Goal: Transaction & Acquisition: Download file/media

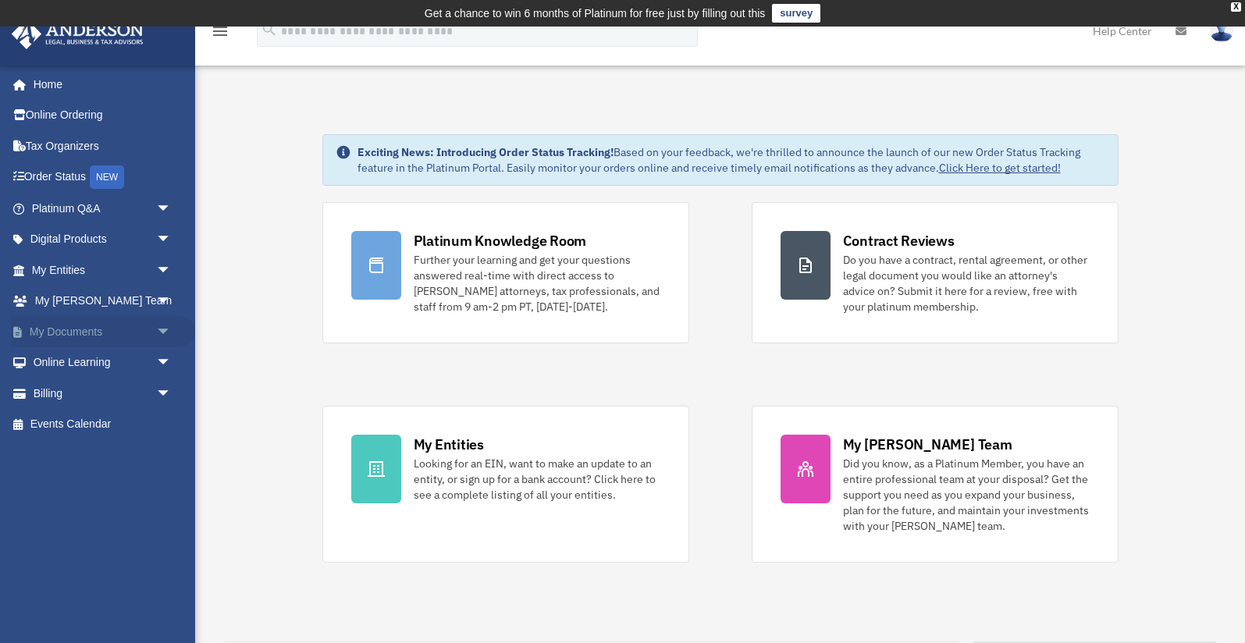
click at [127, 340] on link "My Documents arrow_drop_down" at bounding box center [103, 331] width 184 height 31
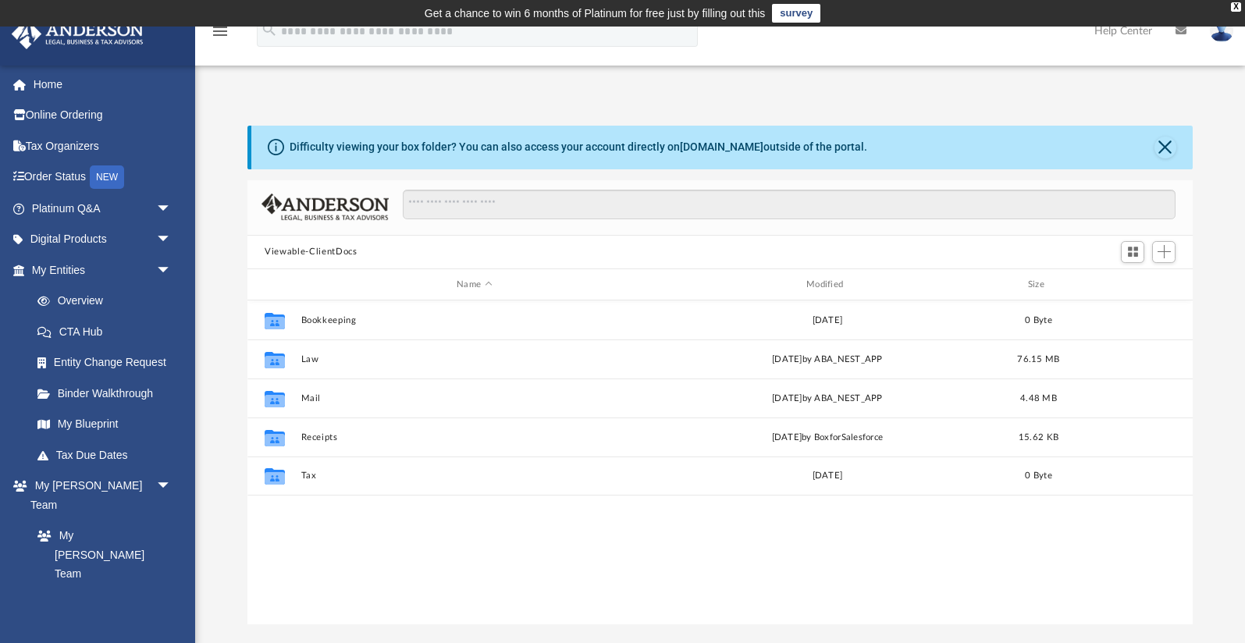
scroll to position [354, 945]
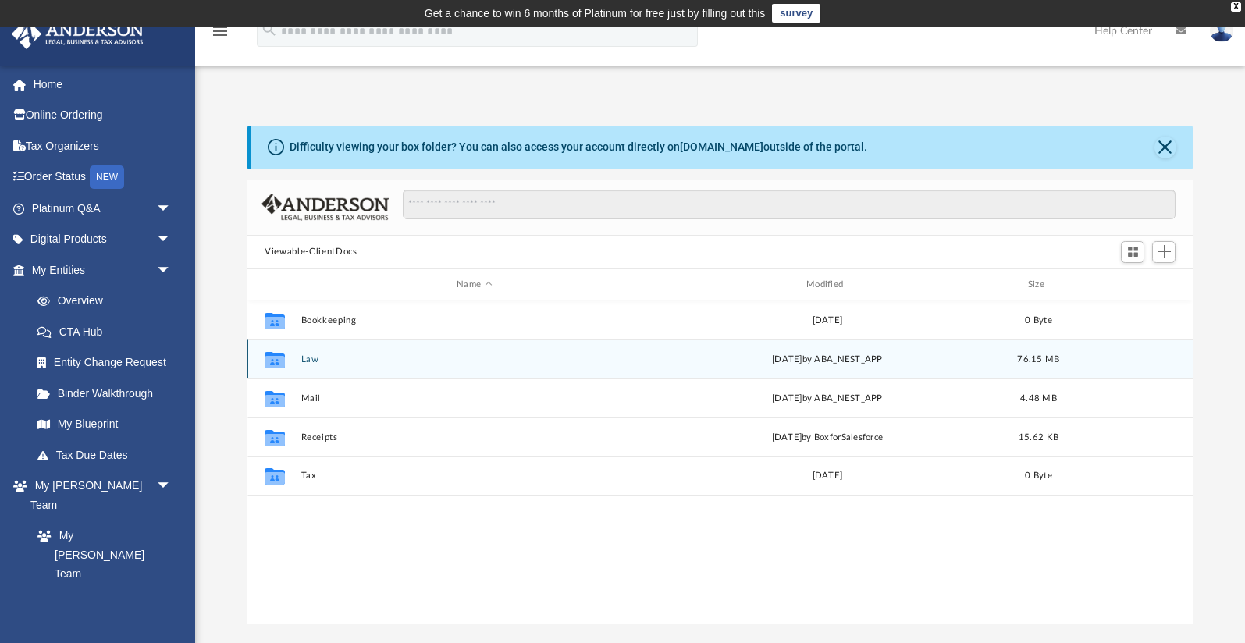
click at [316, 353] on div "Collaborated Folder Law Fri Jul 11 2025 by ABA_NEST_APP 76.15 MB" at bounding box center [721, 359] width 946 height 39
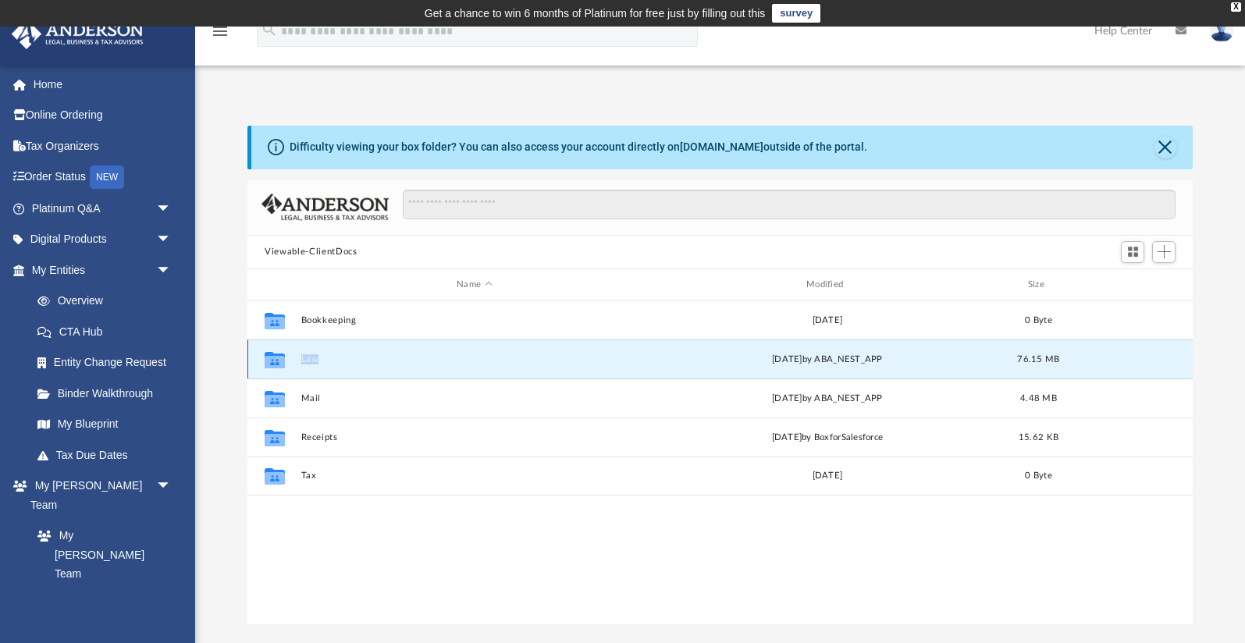
click at [316, 353] on div "Collaborated Folder Law Fri Jul 11 2025 by ABA_NEST_APP 76.15 MB" at bounding box center [721, 359] width 946 height 39
click at [279, 361] on icon "grid" at bounding box center [275, 362] width 20 height 12
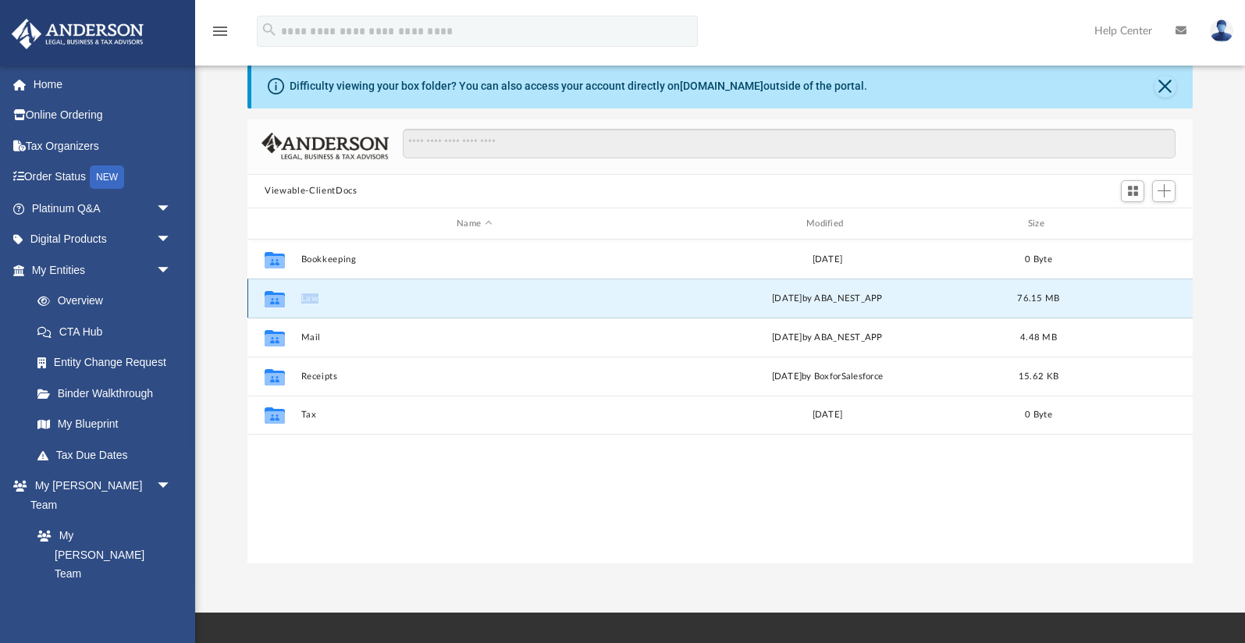
scroll to position [62, 0]
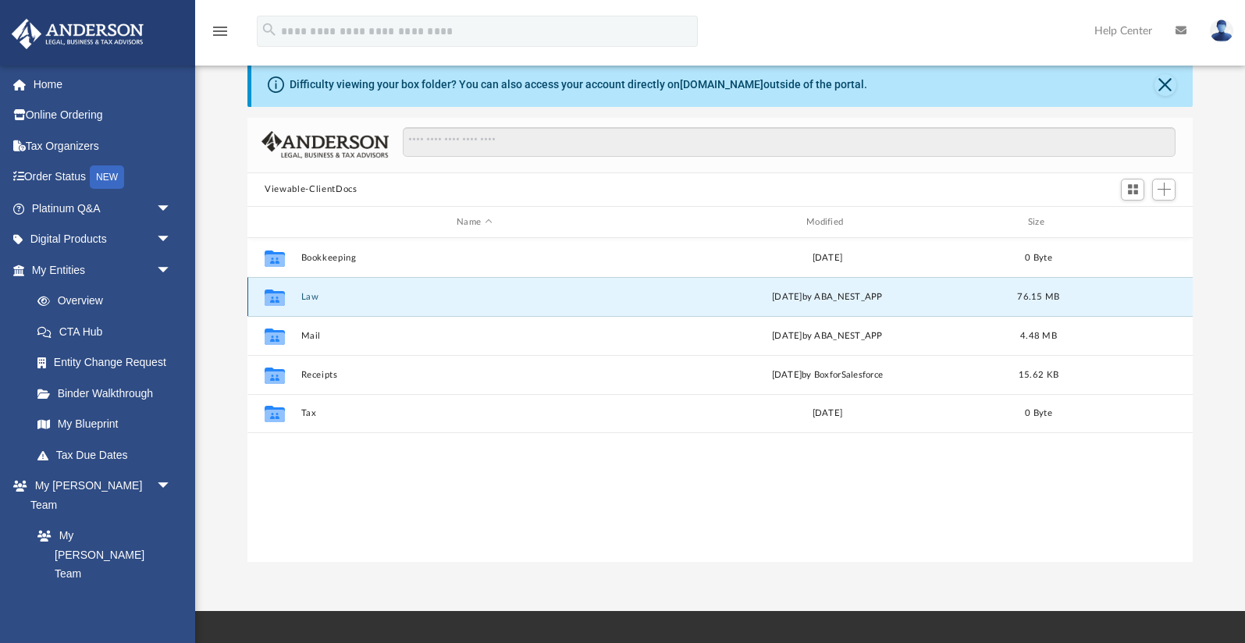
click at [273, 298] on icon "grid" at bounding box center [275, 300] width 20 height 12
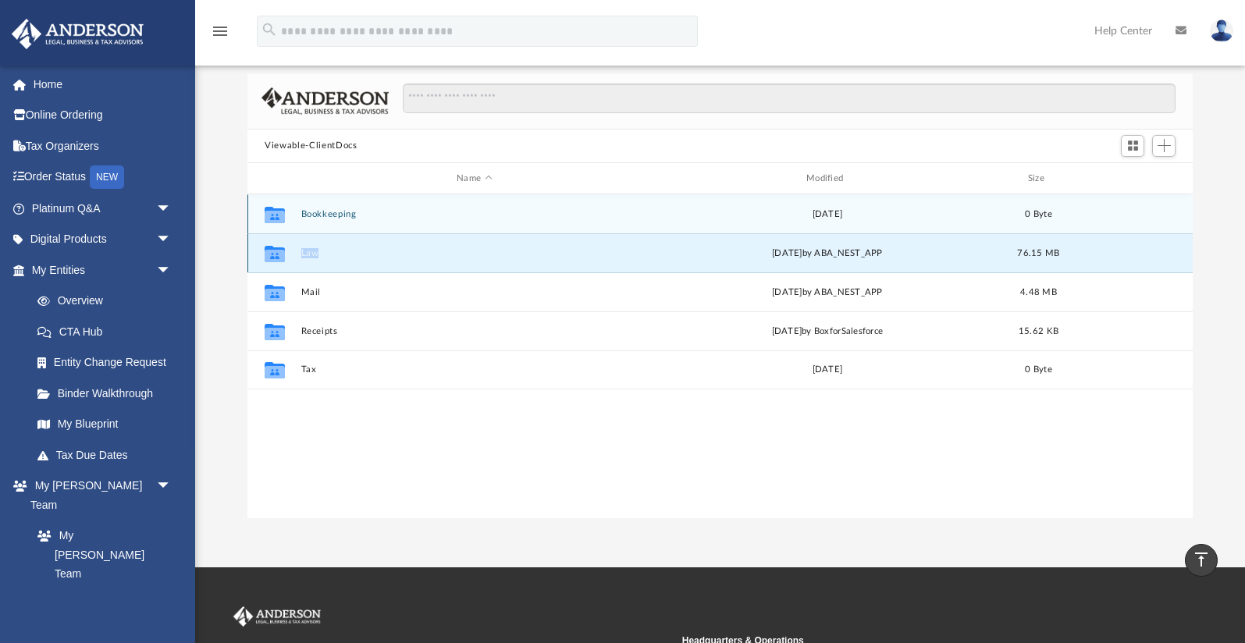
scroll to position [108, 0]
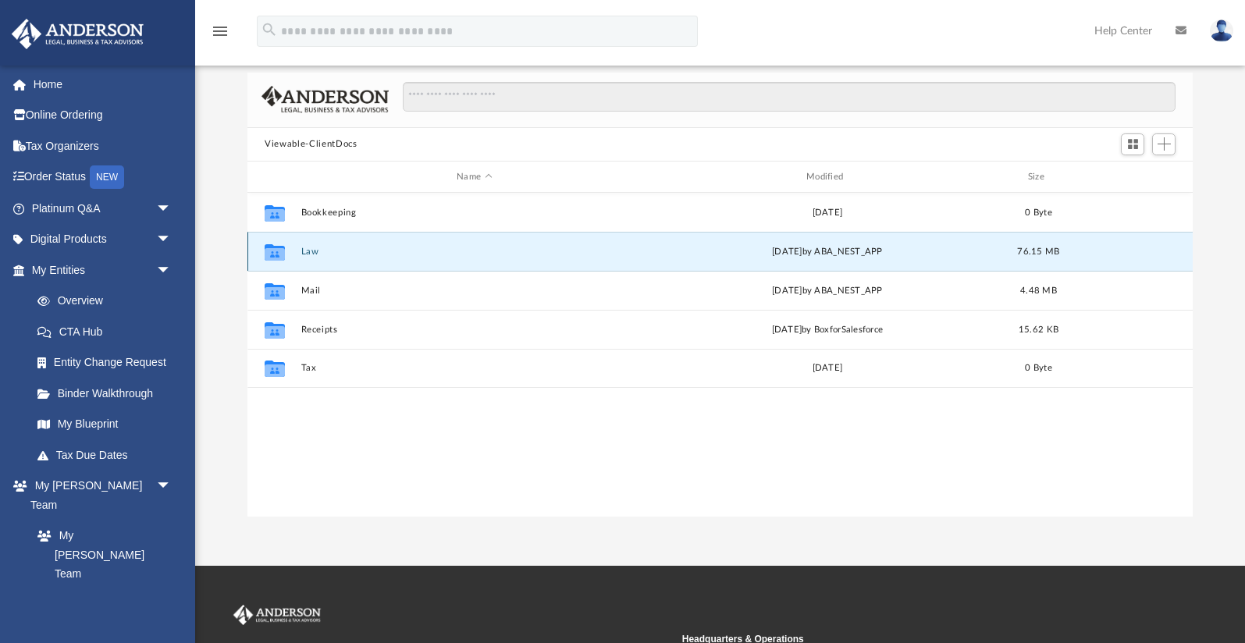
click at [273, 248] on icon "grid" at bounding box center [275, 254] width 20 height 12
click at [273, 255] on icon "grid" at bounding box center [275, 252] width 20 height 16
click at [332, 260] on div "Collaborated Folder Law Fri Jul 11 2025 by ABA_NEST_APP 76.15 MB" at bounding box center [721, 251] width 946 height 39
click at [277, 256] on icon "grid" at bounding box center [275, 252] width 20 height 16
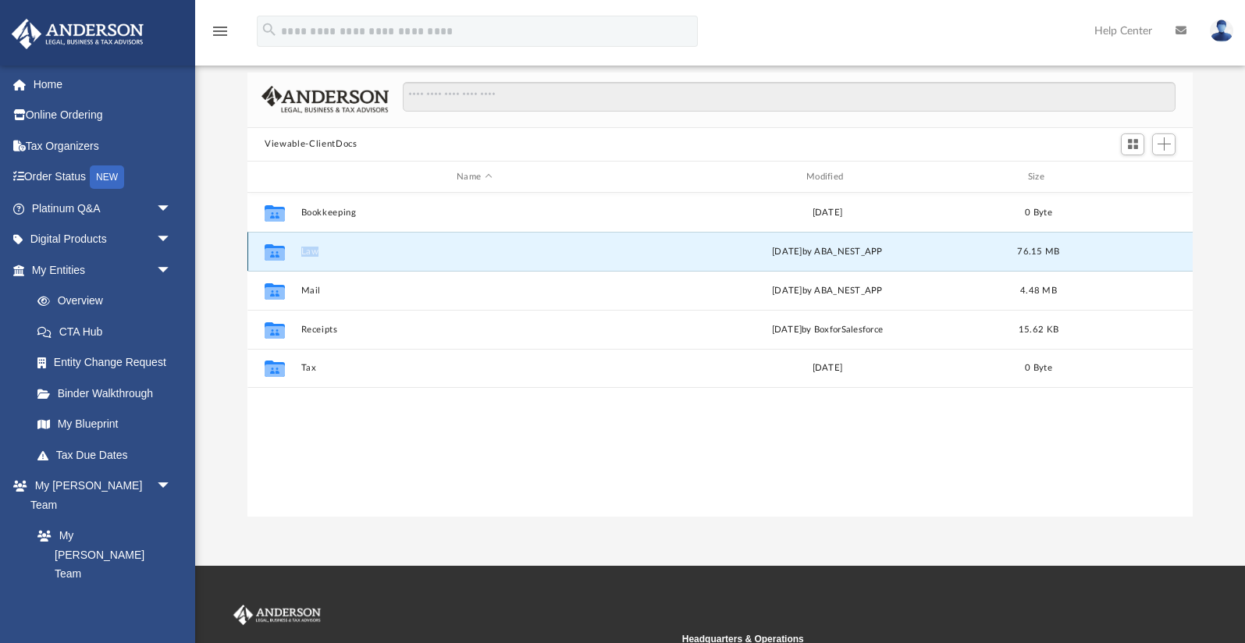
click at [277, 256] on icon "grid" at bounding box center [275, 252] width 20 height 16
click at [91, 274] on link "My Entities arrow_drop_down" at bounding box center [103, 270] width 184 height 31
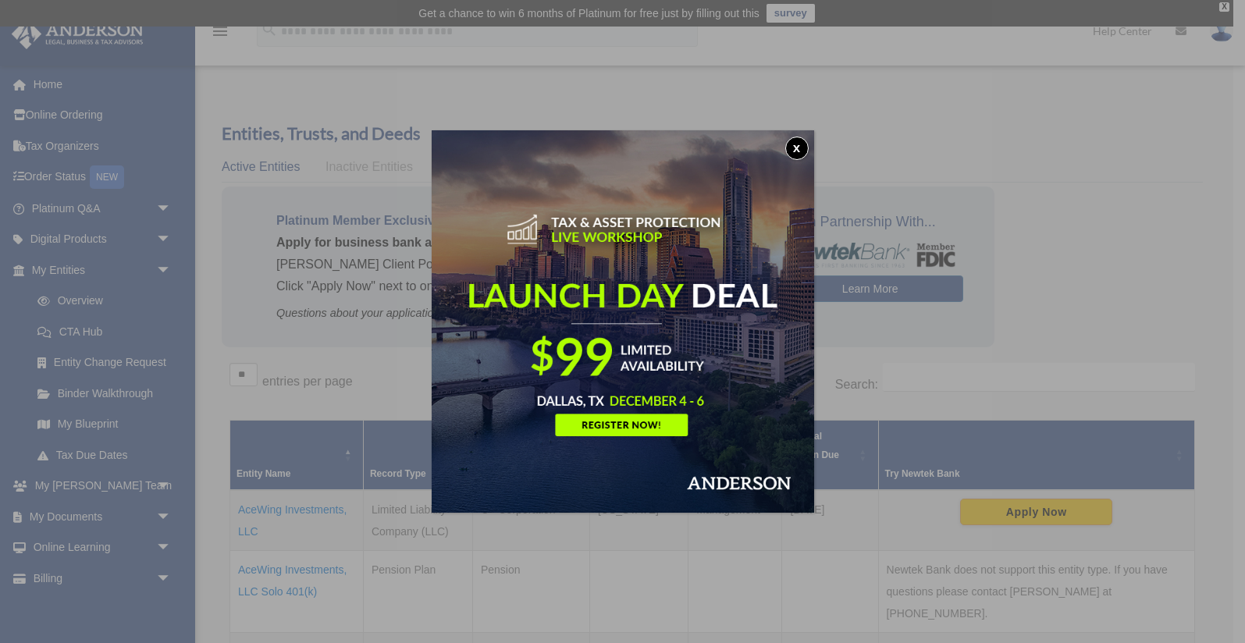
click at [794, 154] on button "x" at bounding box center [797, 148] width 23 height 23
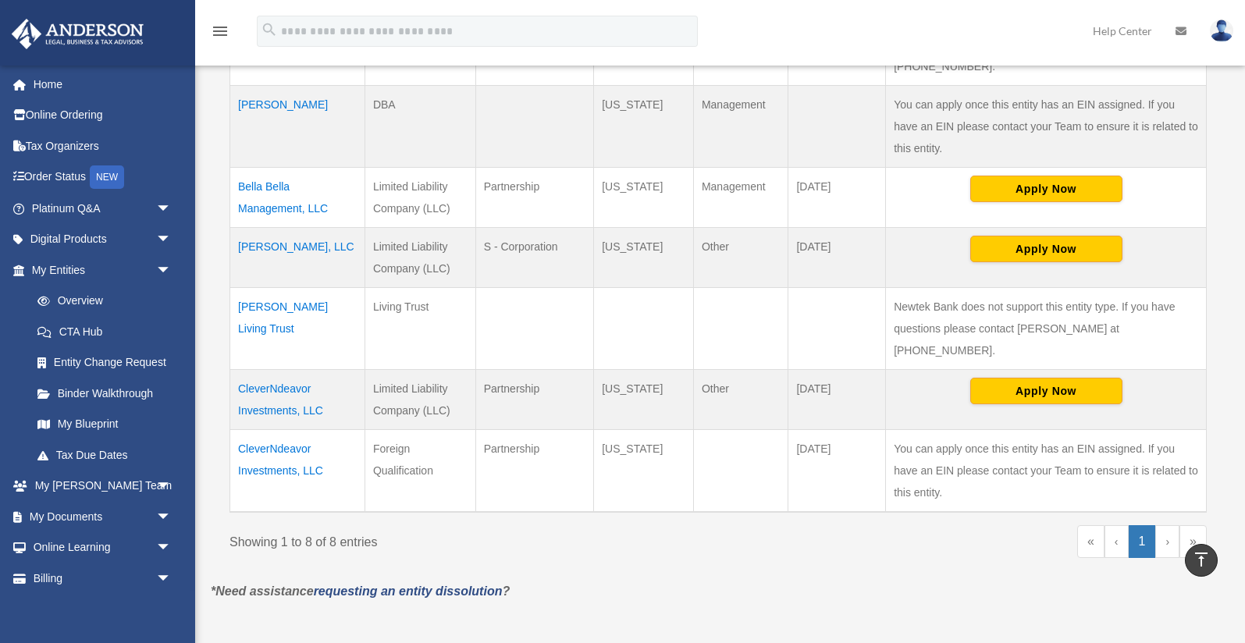
scroll to position [528, 0]
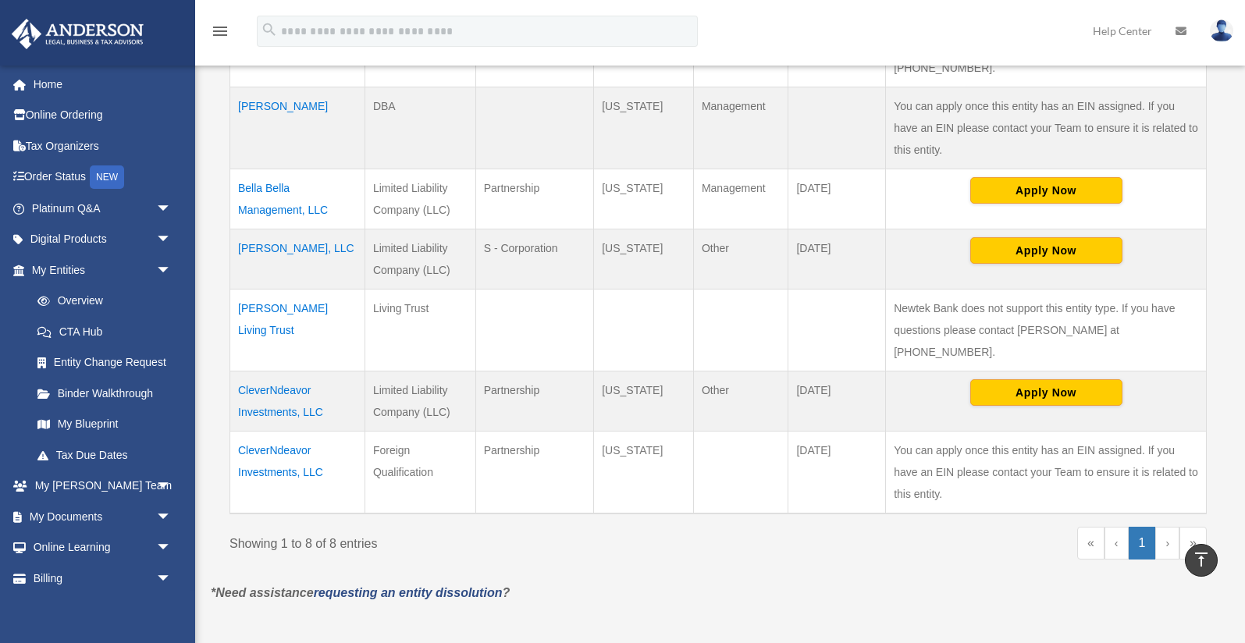
click at [273, 431] on td "CleverNdeavor Investments, LLC" at bounding box center [297, 472] width 135 height 83
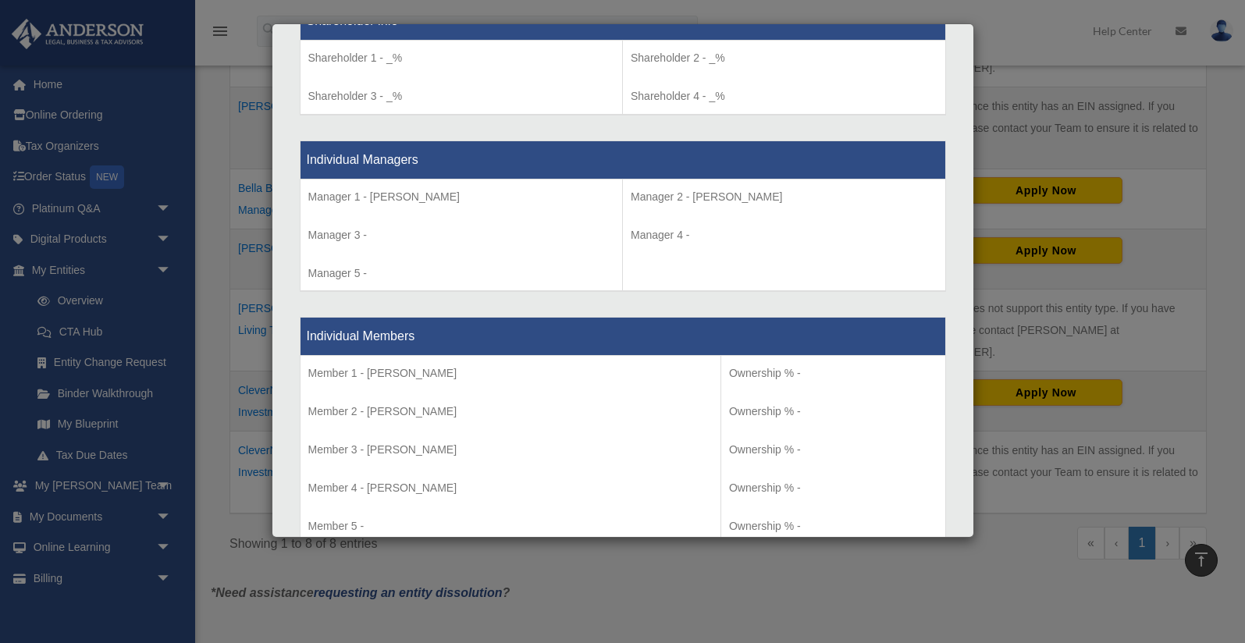
scroll to position [1360, 0]
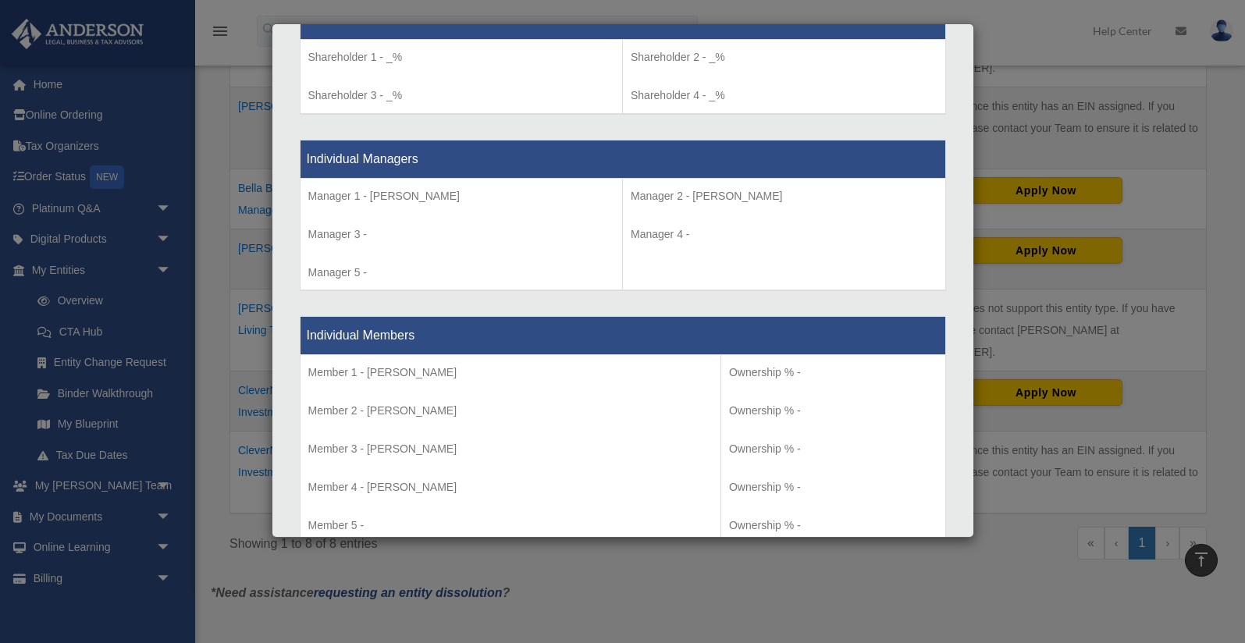
click at [513, 594] on div "Details × Articles Sent Organizational Date" at bounding box center [622, 321] width 1245 height 643
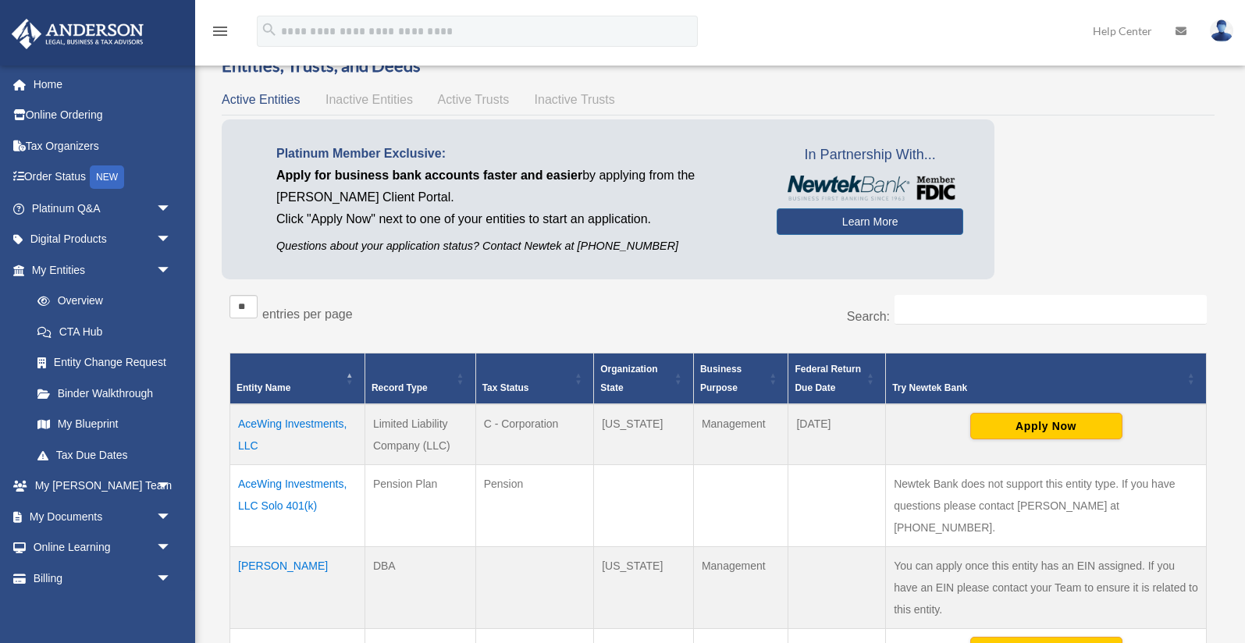
scroll to position [0, 0]
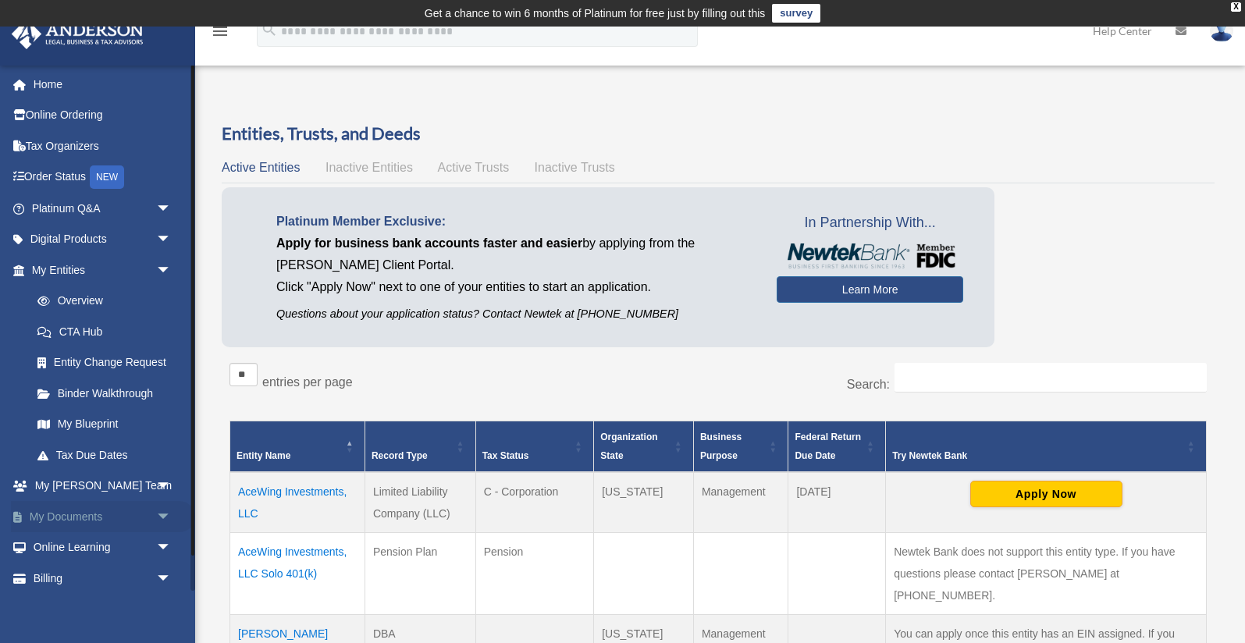
click at [112, 526] on link "My Documents arrow_drop_down" at bounding box center [103, 516] width 184 height 31
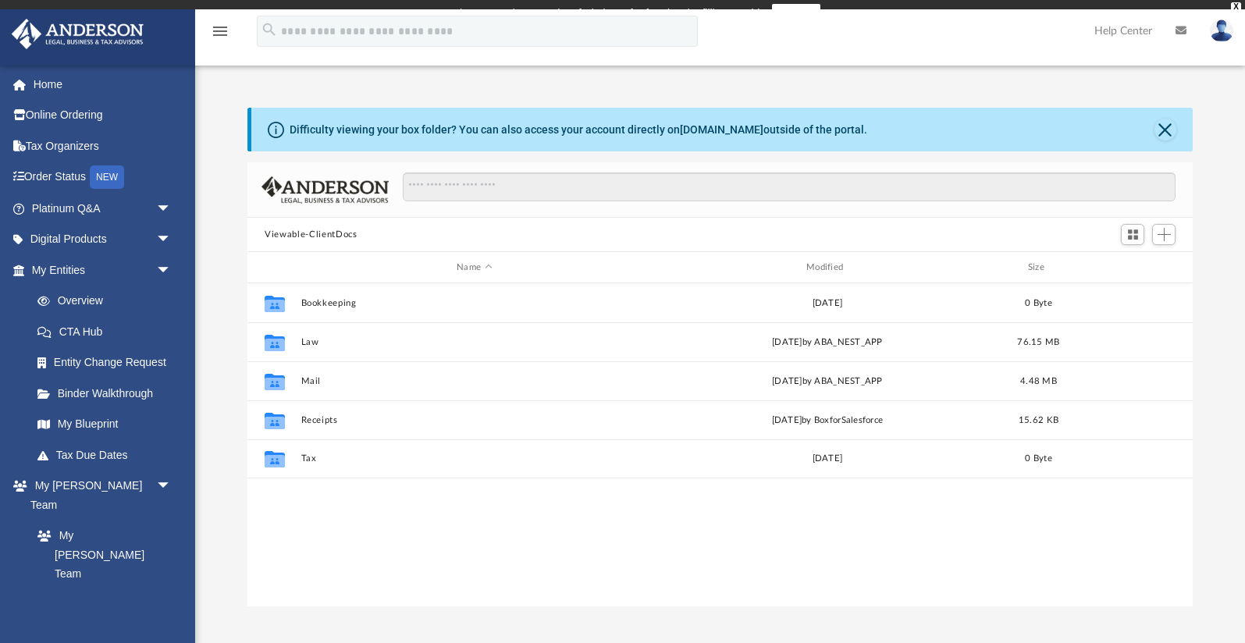
scroll to position [354, 945]
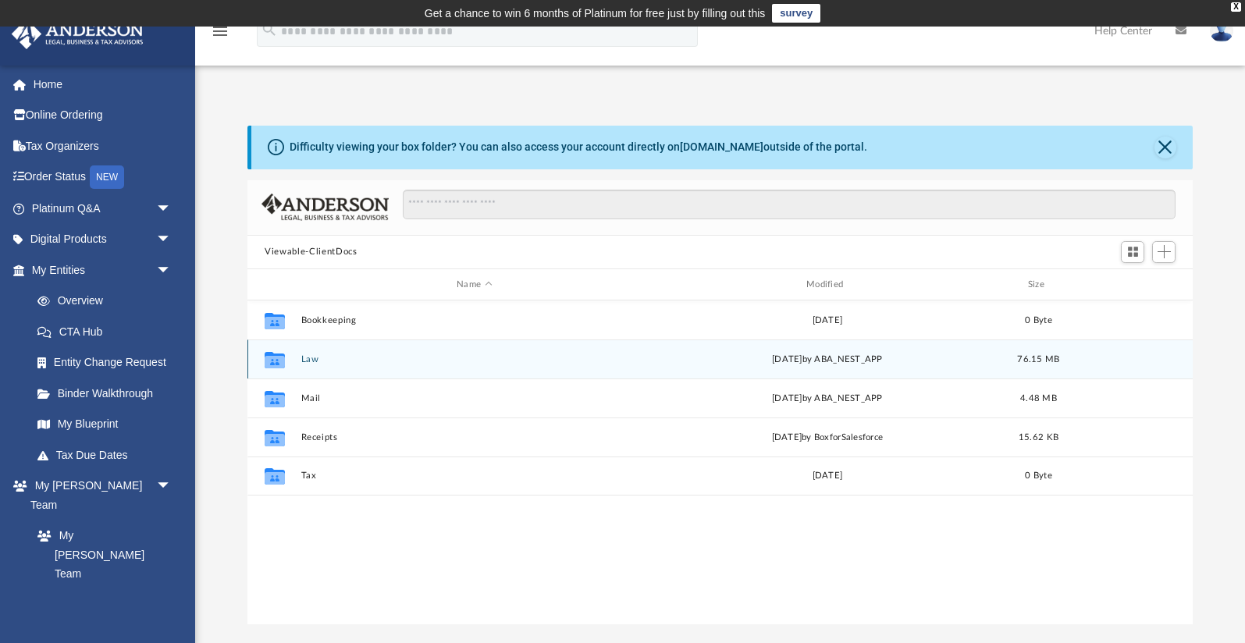
click at [283, 361] on icon "grid" at bounding box center [275, 362] width 20 height 12
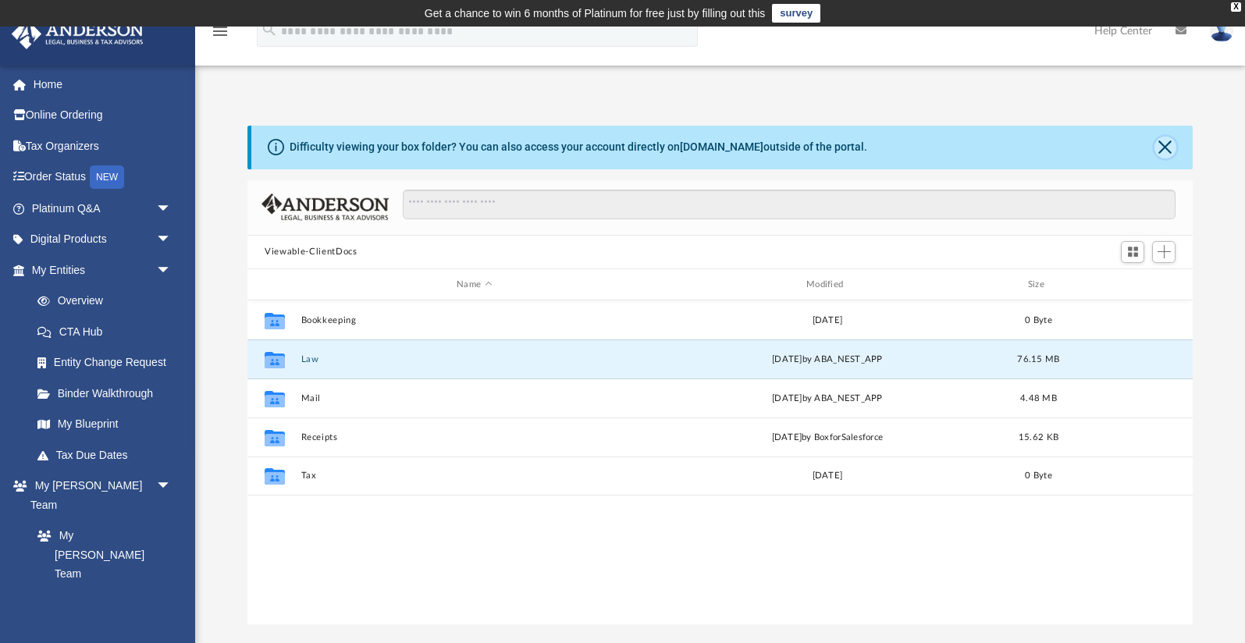
click at [1170, 155] on button "Close" at bounding box center [1166, 148] width 22 height 22
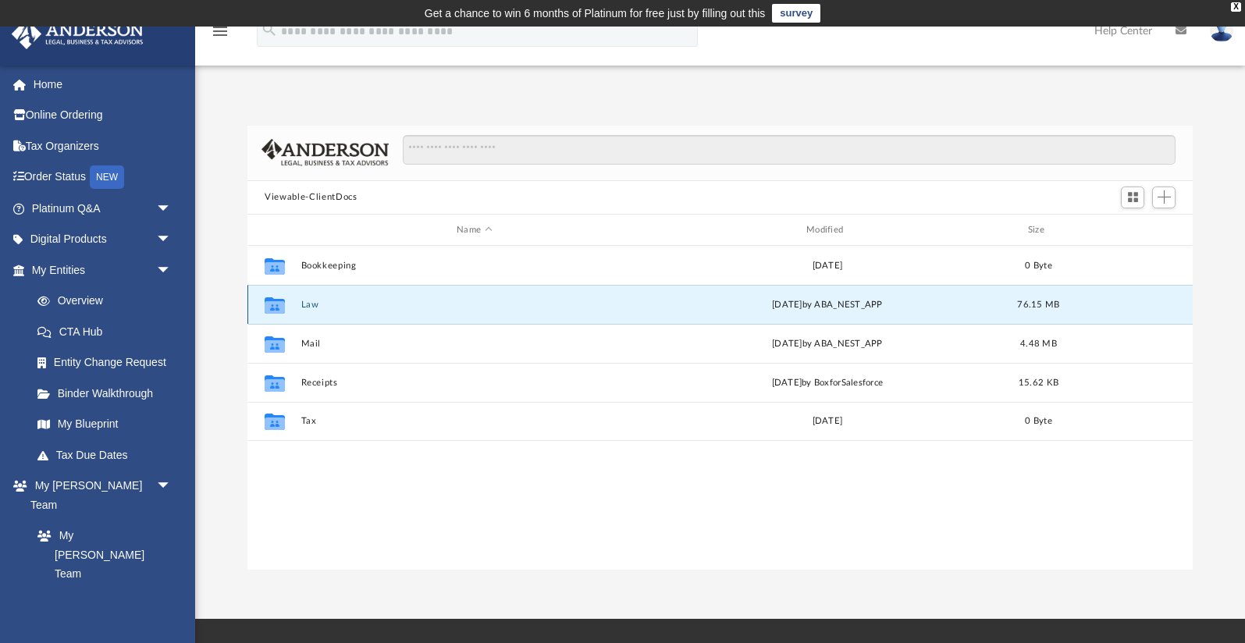
click at [276, 308] on icon "grid" at bounding box center [275, 305] width 20 height 16
click at [301, 307] on div "Collaborated Folder Law Fri Jul 11 2025 by ABA_NEST_APP 76.15 MB" at bounding box center [721, 304] width 946 height 39
click at [311, 304] on button "Law" at bounding box center [474, 305] width 347 height 10
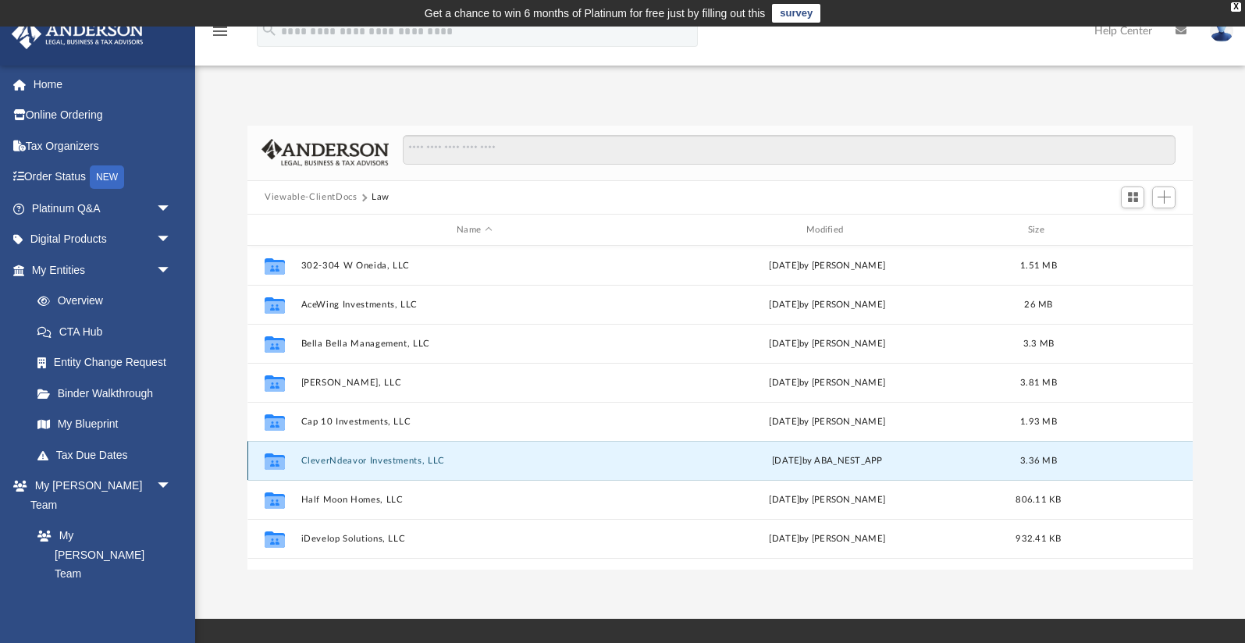
click at [321, 461] on button "CleverNdeavor Investments, LLC" at bounding box center [474, 461] width 347 height 10
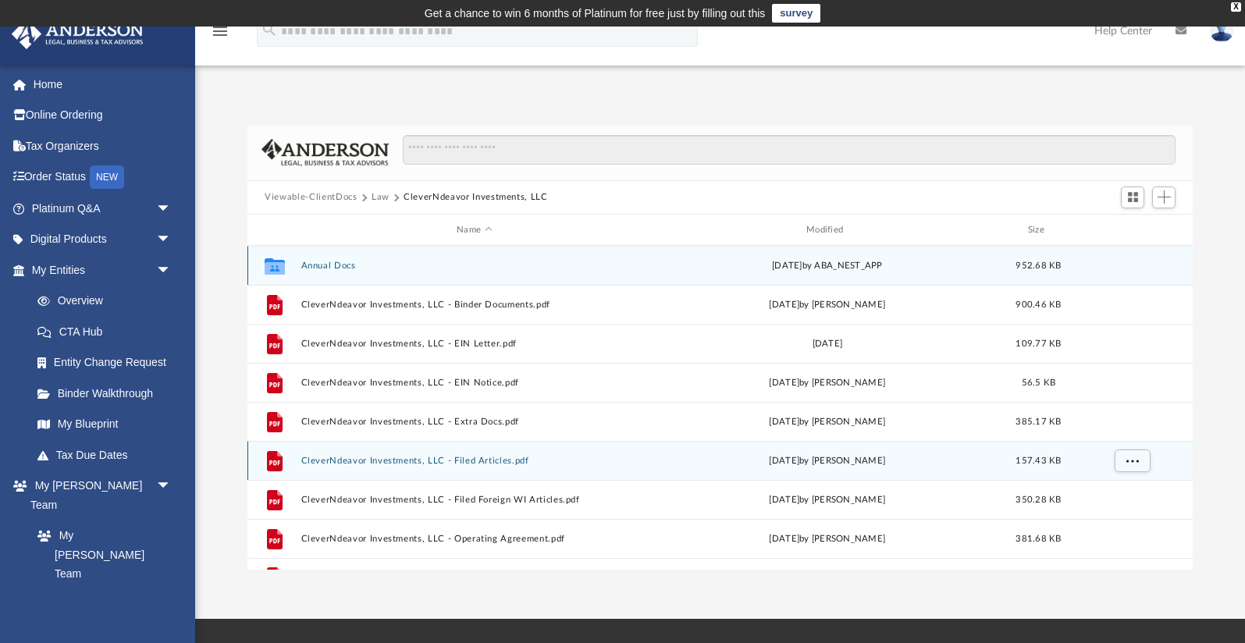
scroll to position [27, 0]
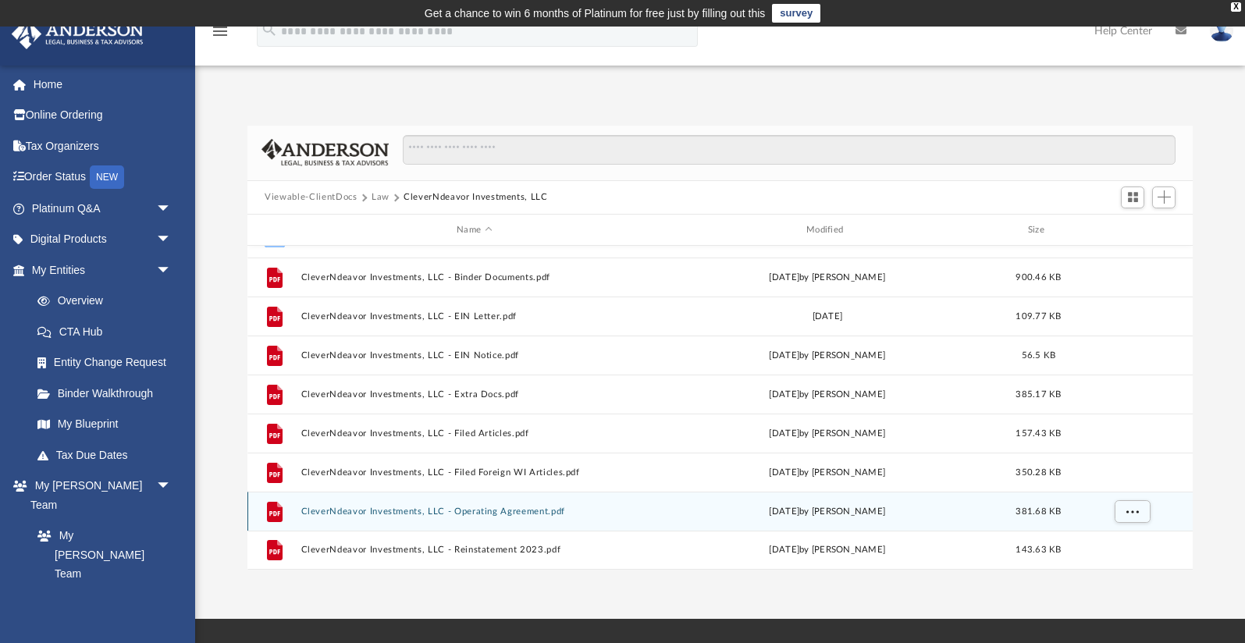
click at [342, 520] on div "File CleverNdeavor Investments, LLC - Operating Agreement.pdf Tue Nov 21 2017 b…" at bounding box center [721, 511] width 946 height 39
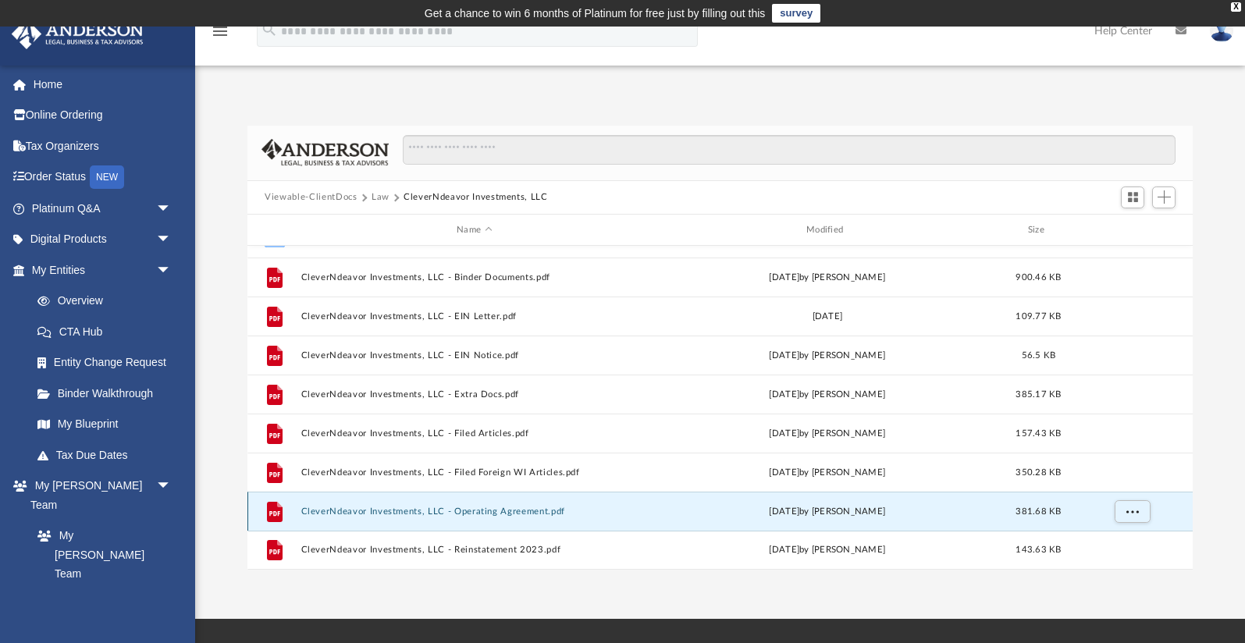
click at [342, 520] on div "File CleverNdeavor Investments, LLC - Operating Agreement.pdf Tue Nov 21 2017 b…" at bounding box center [721, 511] width 946 height 39
click at [377, 512] on button "CleverNdeavor Investments, LLC - Operating Agreement.pdf" at bounding box center [474, 512] width 347 height 10
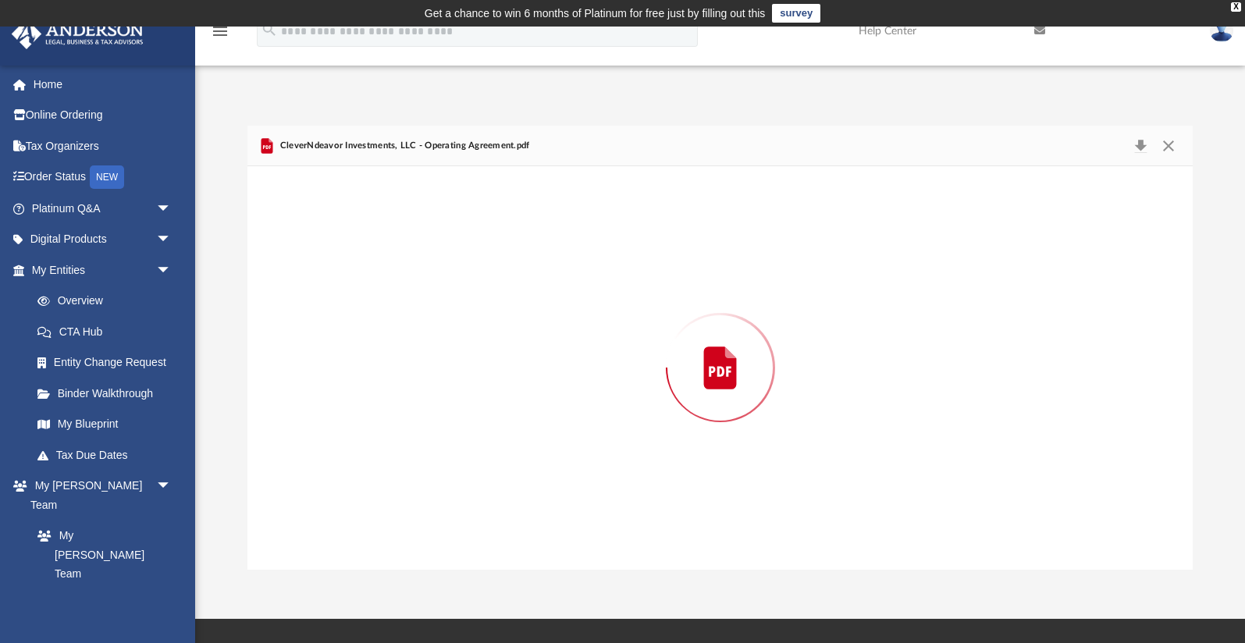
click at [377, 512] on div "Preview" at bounding box center [721, 367] width 946 height 403
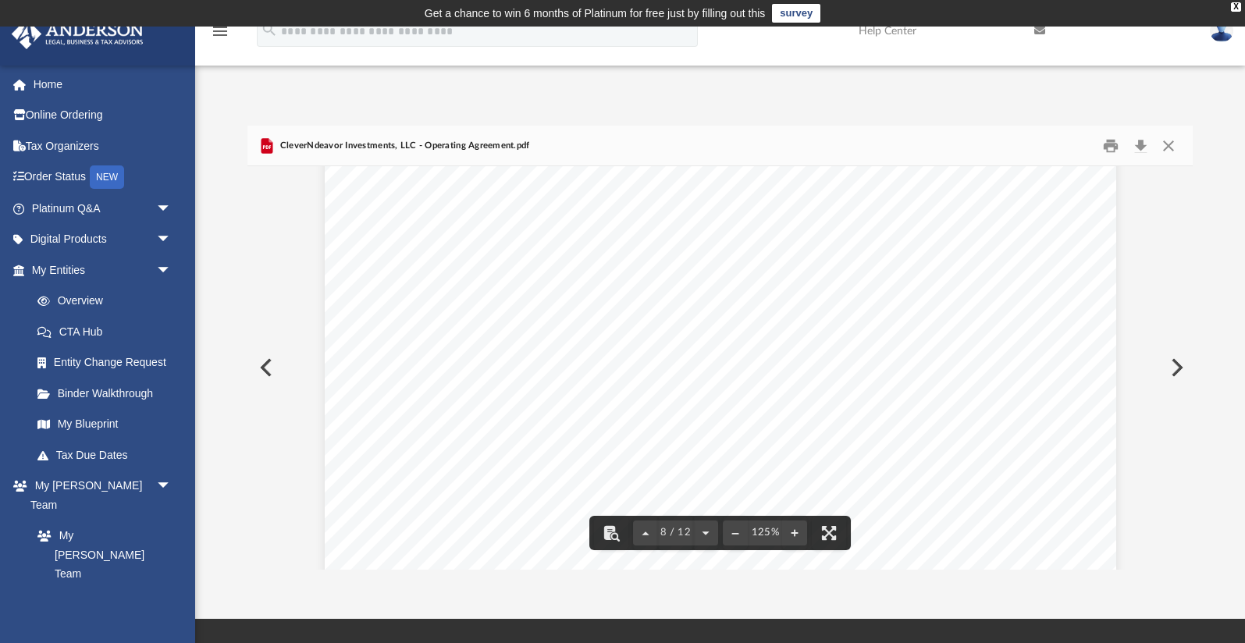
scroll to position [7601, 0]
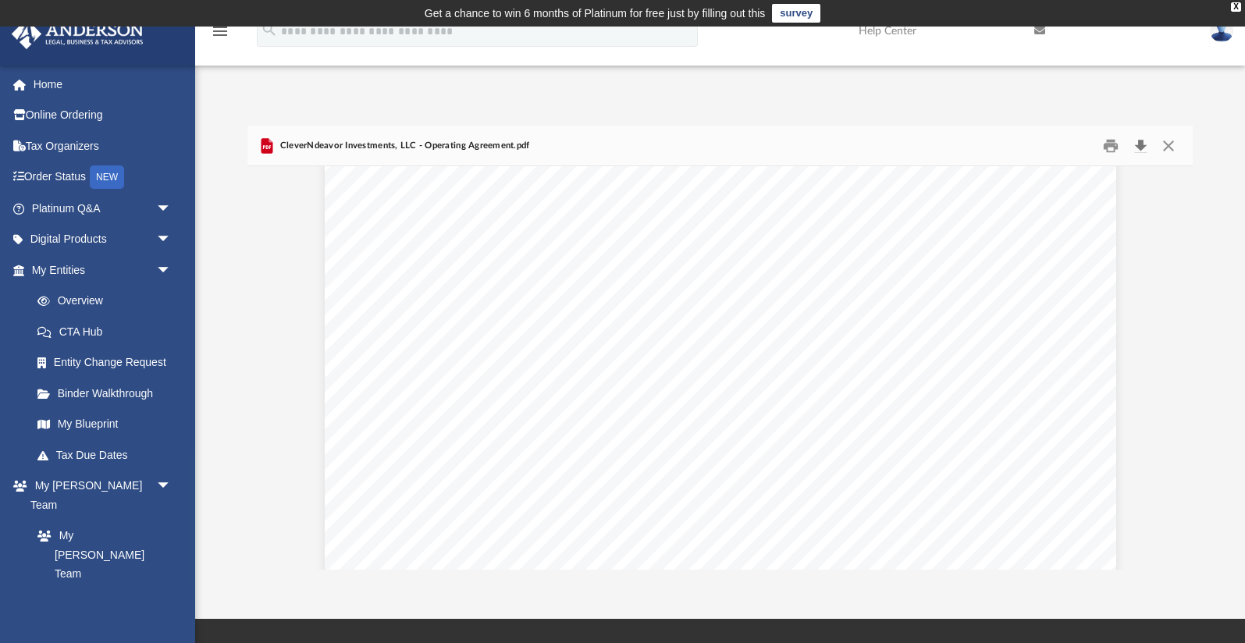
click at [1140, 146] on button "Download" at bounding box center [1141, 146] width 28 height 24
